Goal: Contribute content: Contribute content

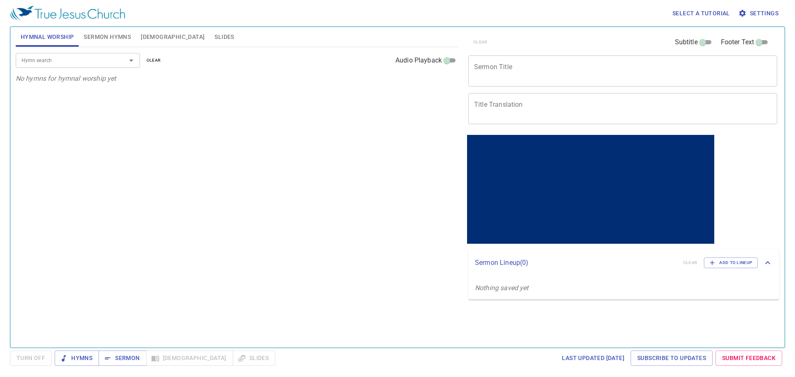
click at [48, 64] on input "Hymn search" at bounding box center [65, 61] width 95 height 10
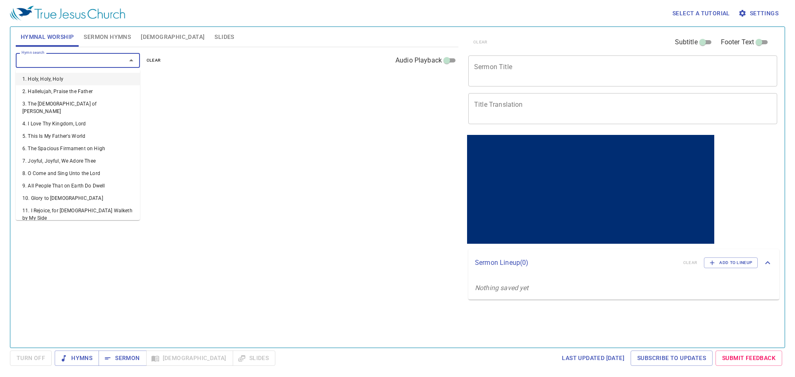
type input "5"
type input "58"
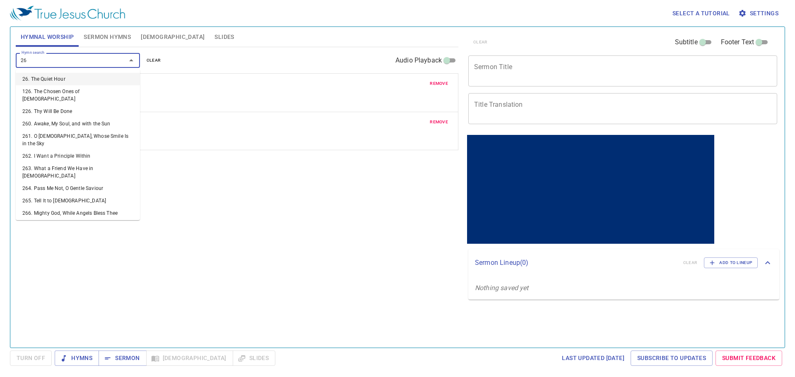
type input "264"
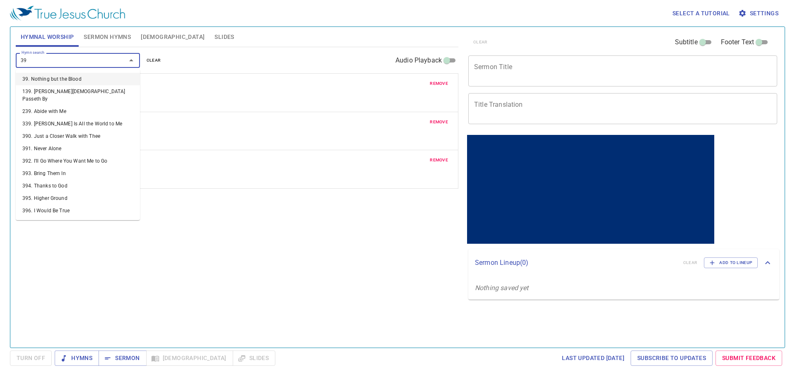
type input "390"
type input "416"
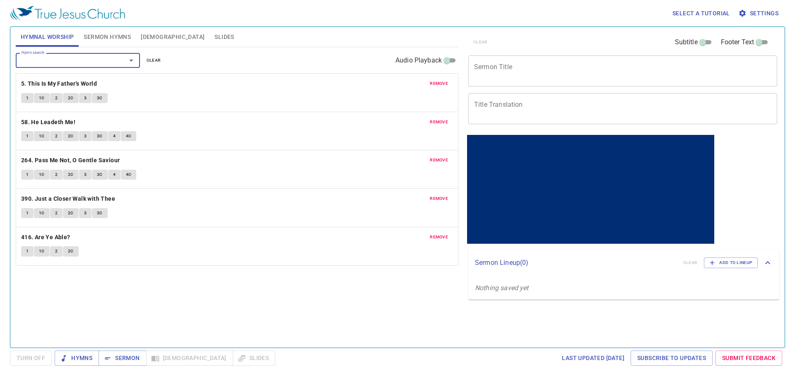
click at [120, 42] on span "Sermon Hymns" at bounding box center [107, 37] width 47 height 10
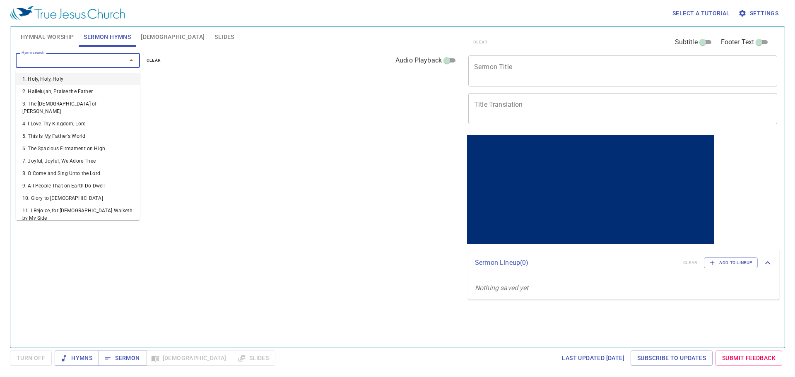
click at [79, 62] on input "Hymn search" at bounding box center [65, 61] width 95 height 10
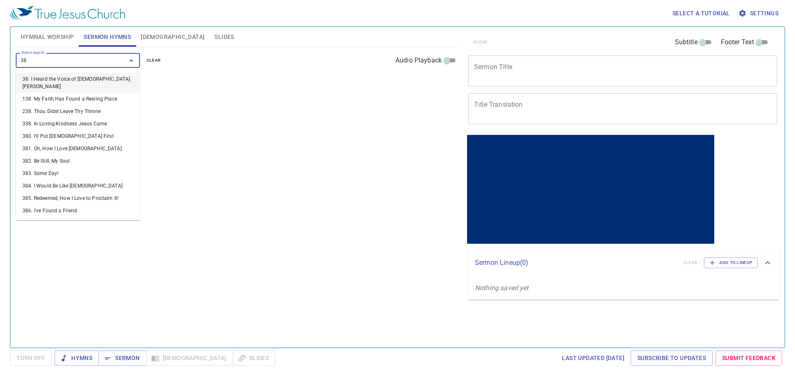
type input "386"
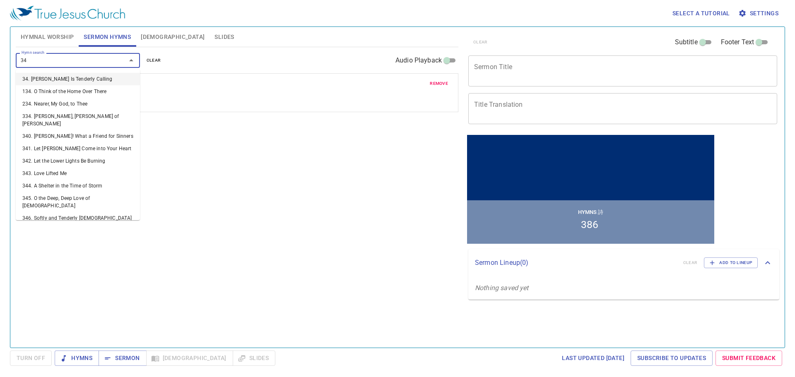
type input "340"
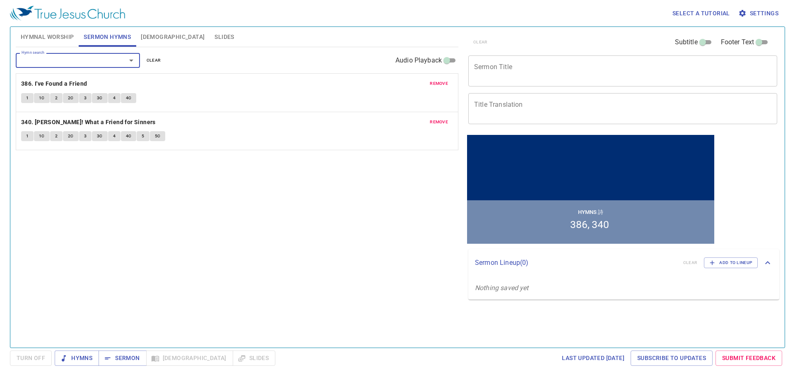
click at [527, 63] on textarea "Sermon Title" at bounding box center [622, 71] width 297 height 16
paste textarea "Job's Three Friends"
type textarea "Job's Three Friends"
click at [498, 104] on textarea "Title Translation" at bounding box center [622, 109] width 297 height 16
paste textarea "[PERSON_NAME]的三個朋友"
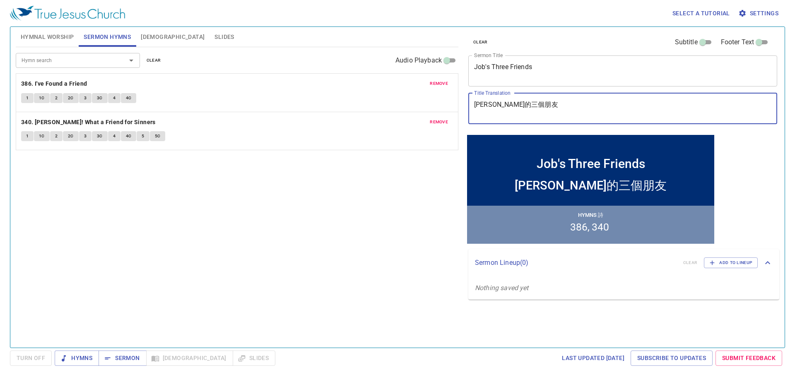
type textarea "[PERSON_NAME]的三個朋友"
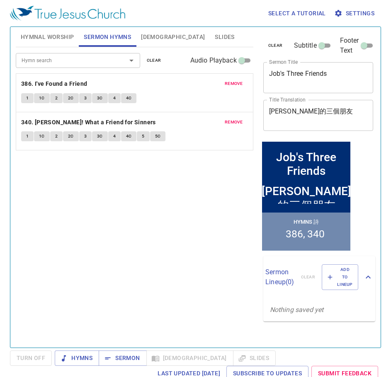
click at [210, 201] on div "Hymn search Hymn search clear Audio Playback remove 386. I've Found a Friend 1 …" at bounding box center [134, 193] width 237 height 293
click at [86, 355] on span "Hymns" at bounding box center [76, 358] width 31 height 10
click at [55, 35] on span "Hymnal Worship" at bounding box center [47, 37] width 53 height 10
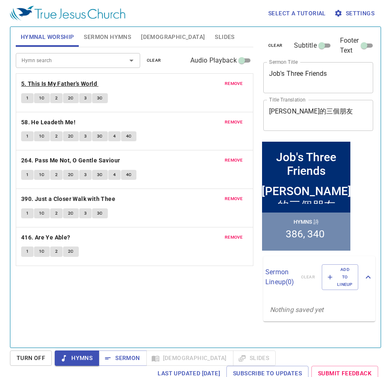
click at [74, 85] on b "5. This Is My Father's World" at bounding box center [59, 84] width 76 height 10
click at [24, 100] on button "1" at bounding box center [27, 98] width 12 height 10
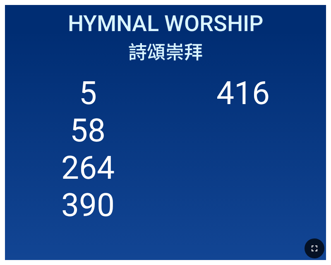
click at [321, 251] on button "button" at bounding box center [315, 248] width 20 height 20
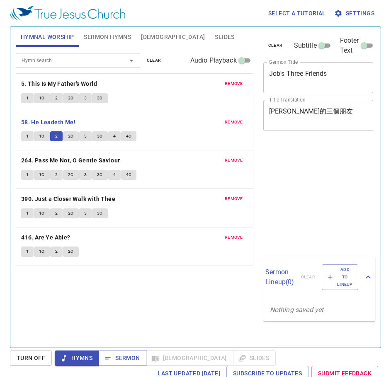
scroll to position [4, 0]
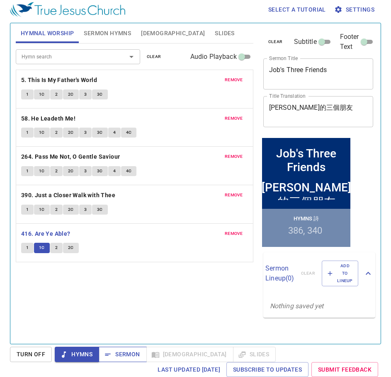
scroll to position [4, 0]
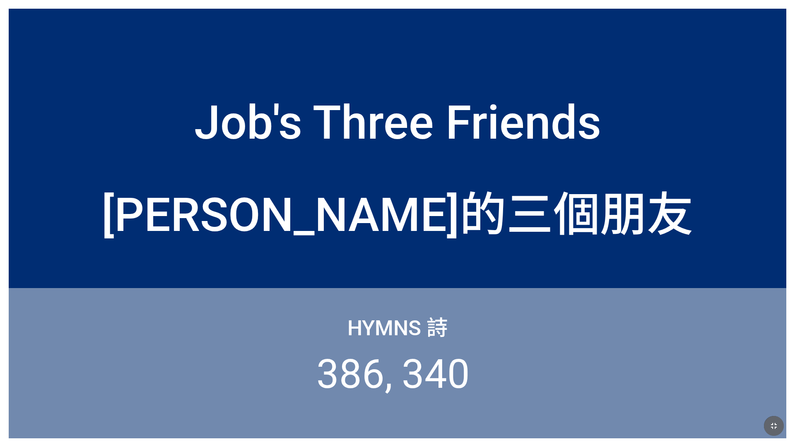
click at [773, 431] on icon "button" at bounding box center [774, 426] width 10 height 10
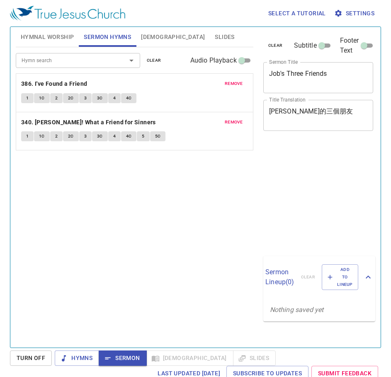
scroll to position [4, 0]
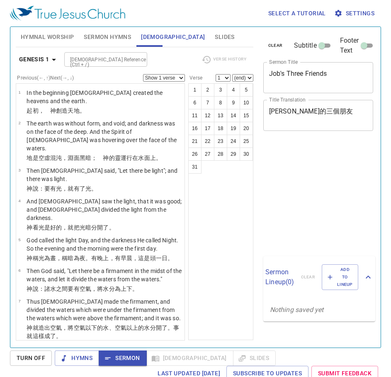
scroll to position [4, 0]
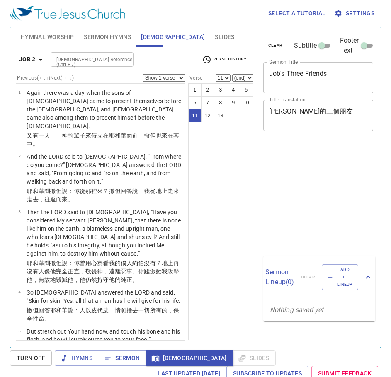
select select "11"
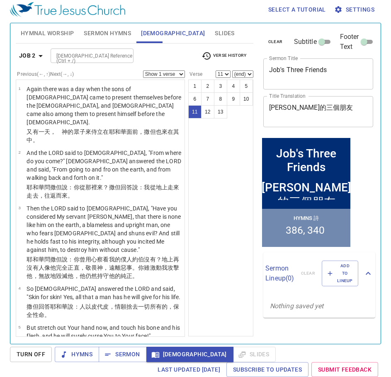
scroll to position [371, 0]
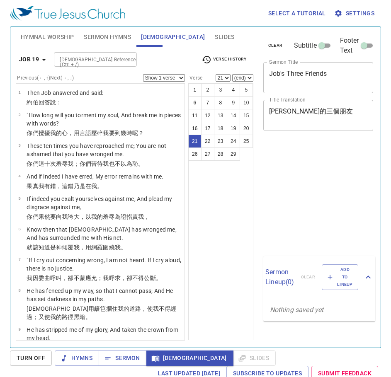
select select "21"
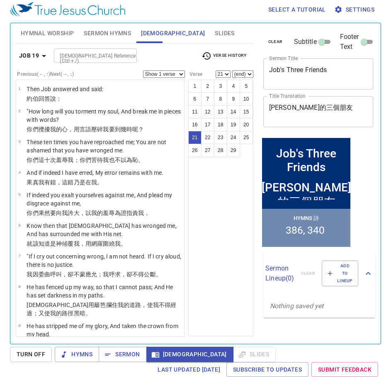
scroll to position [520, 0]
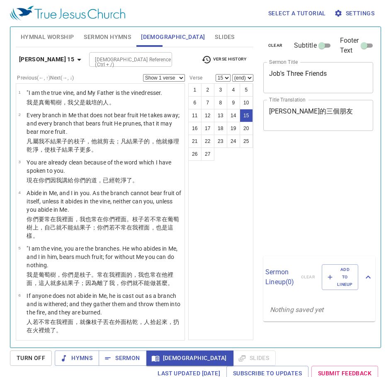
select select "15"
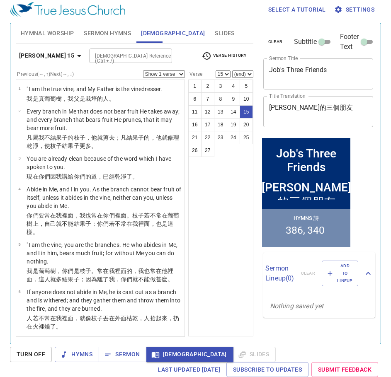
scroll to position [366, 0]
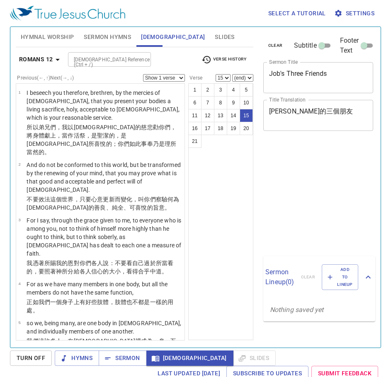
select select "15"
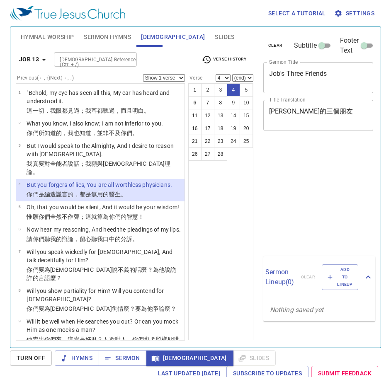
select select "4"
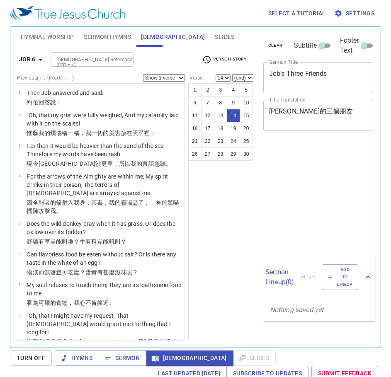
select select "14"
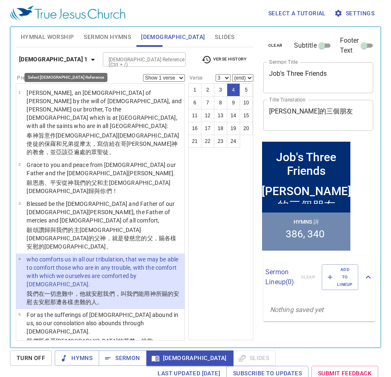
select select "4"
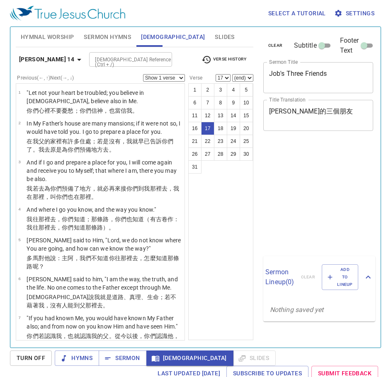
select select "17"
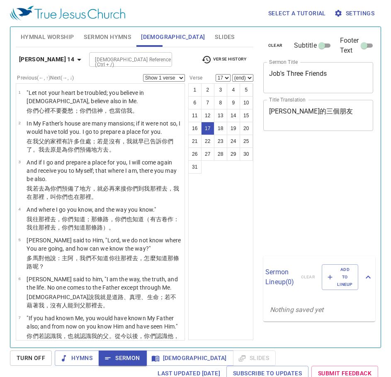
select select "17"
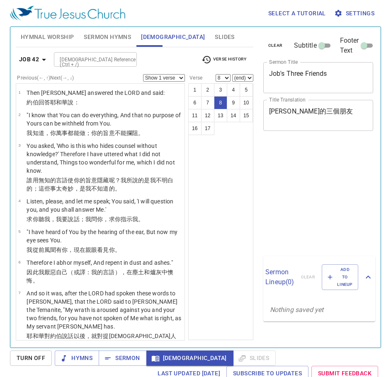
select select "8"
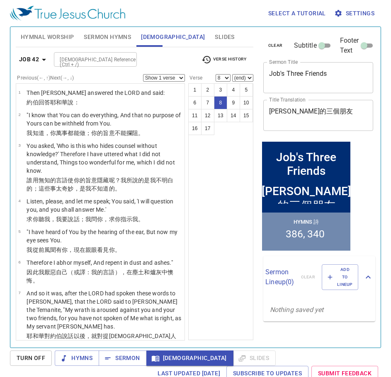
scroll to position [249, 0]
